Goal: Information Seeking & Learning: Check status

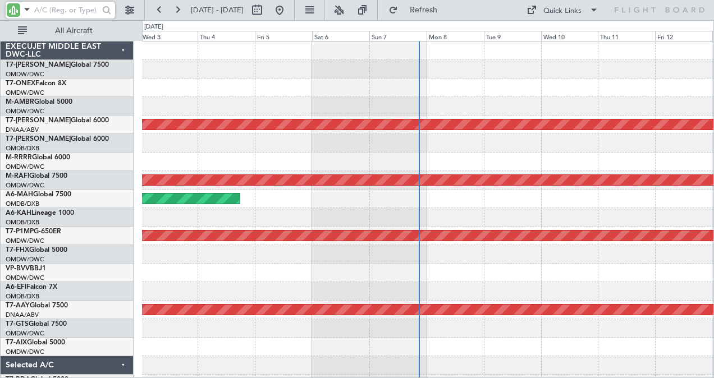
click at [59, 9] on input "text" at bounding box center [66, 10] width 65 height 17
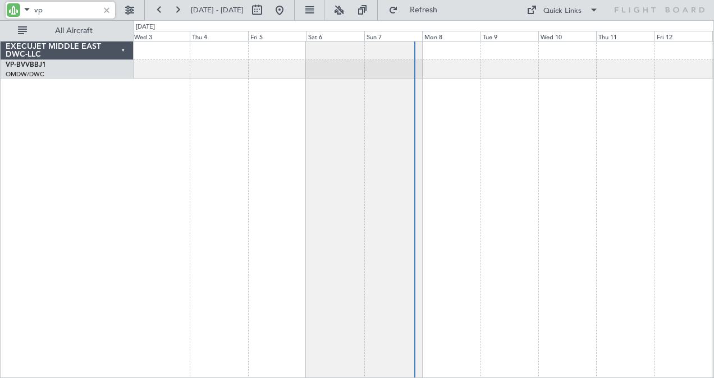
type input "v"
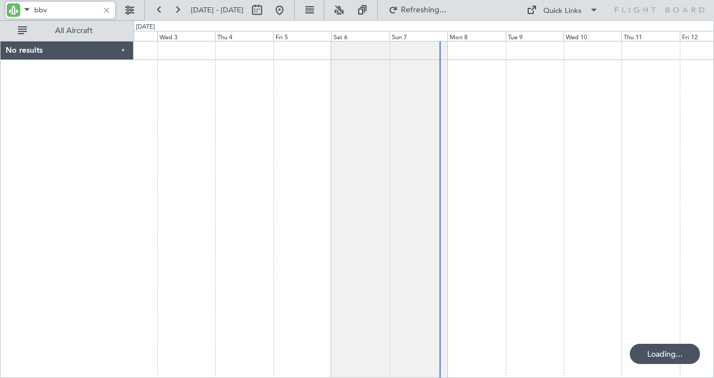
click at [360, 246] on div at bounding box center [424, 210] width 581 height 338
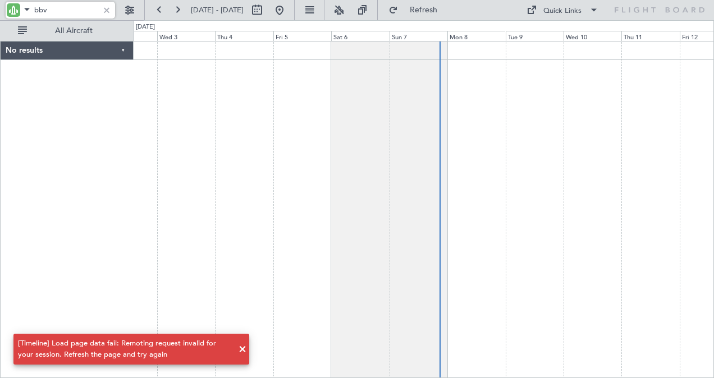
type input "bbv"
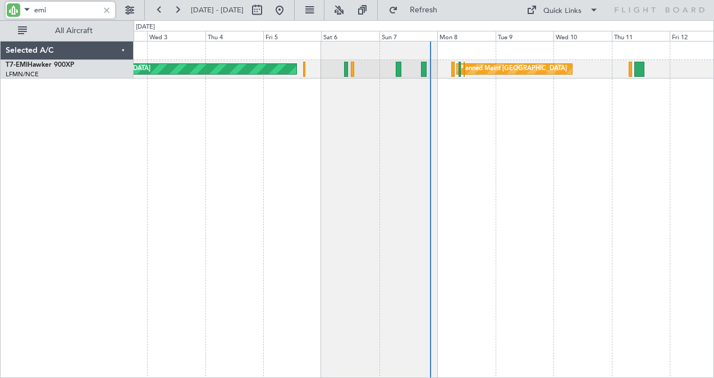
drag, startPoint x: 51, startPoint y: 13, endPoint x: 12, endPoint y: 17, distance: 38.4
click at [12, 17] on div "emi" at bounding box center [60, 10] width 109 height 17
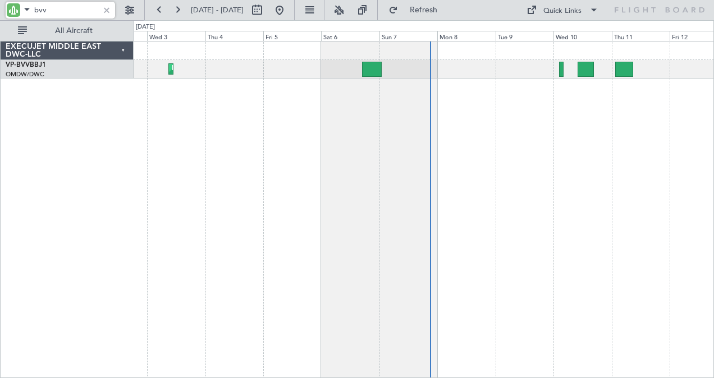
type input "bvv"
